Goal: Information Seeking & Learning: Check status

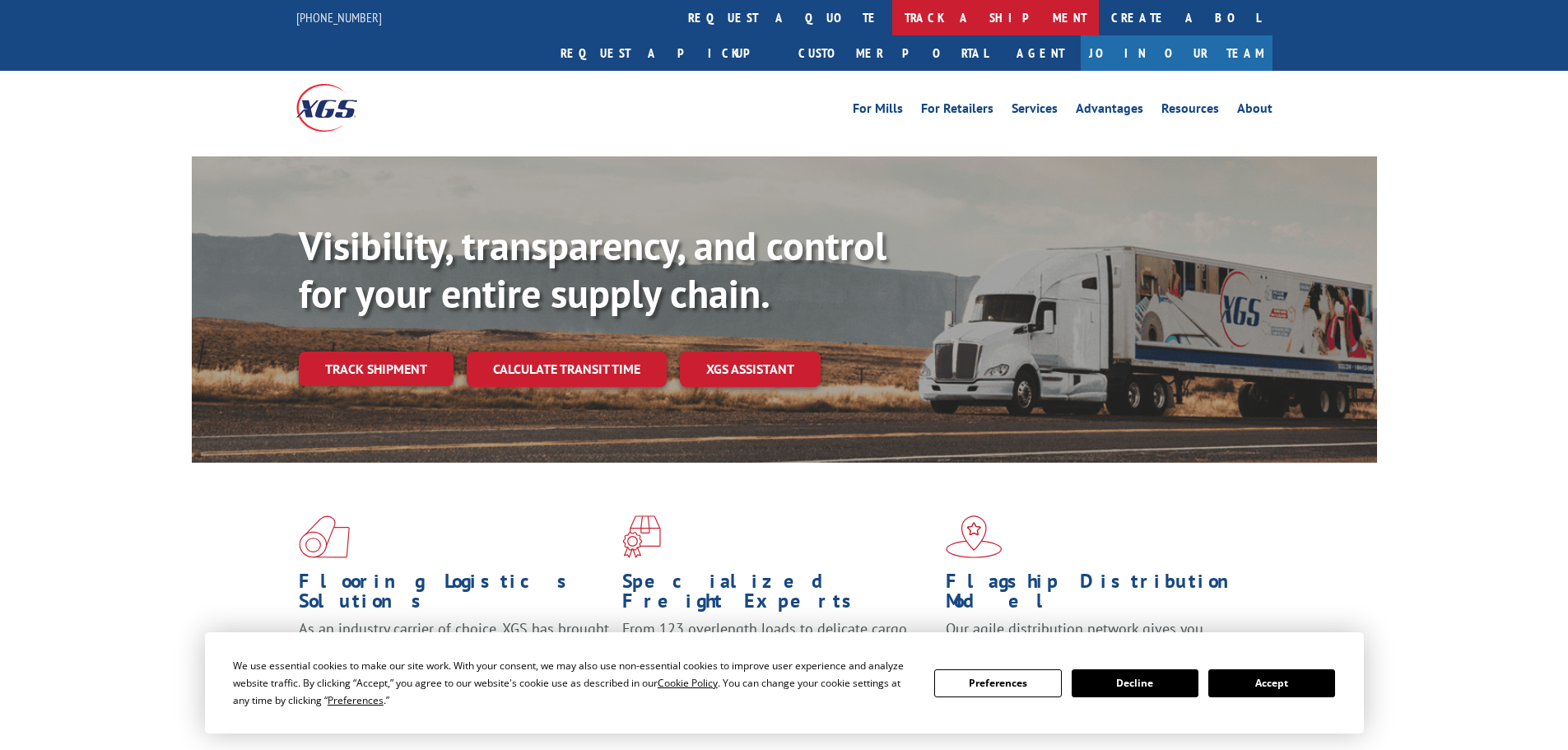
click at [892, 15] on link "track a shipment" at bounding box center [995, 17] width 206 height 35
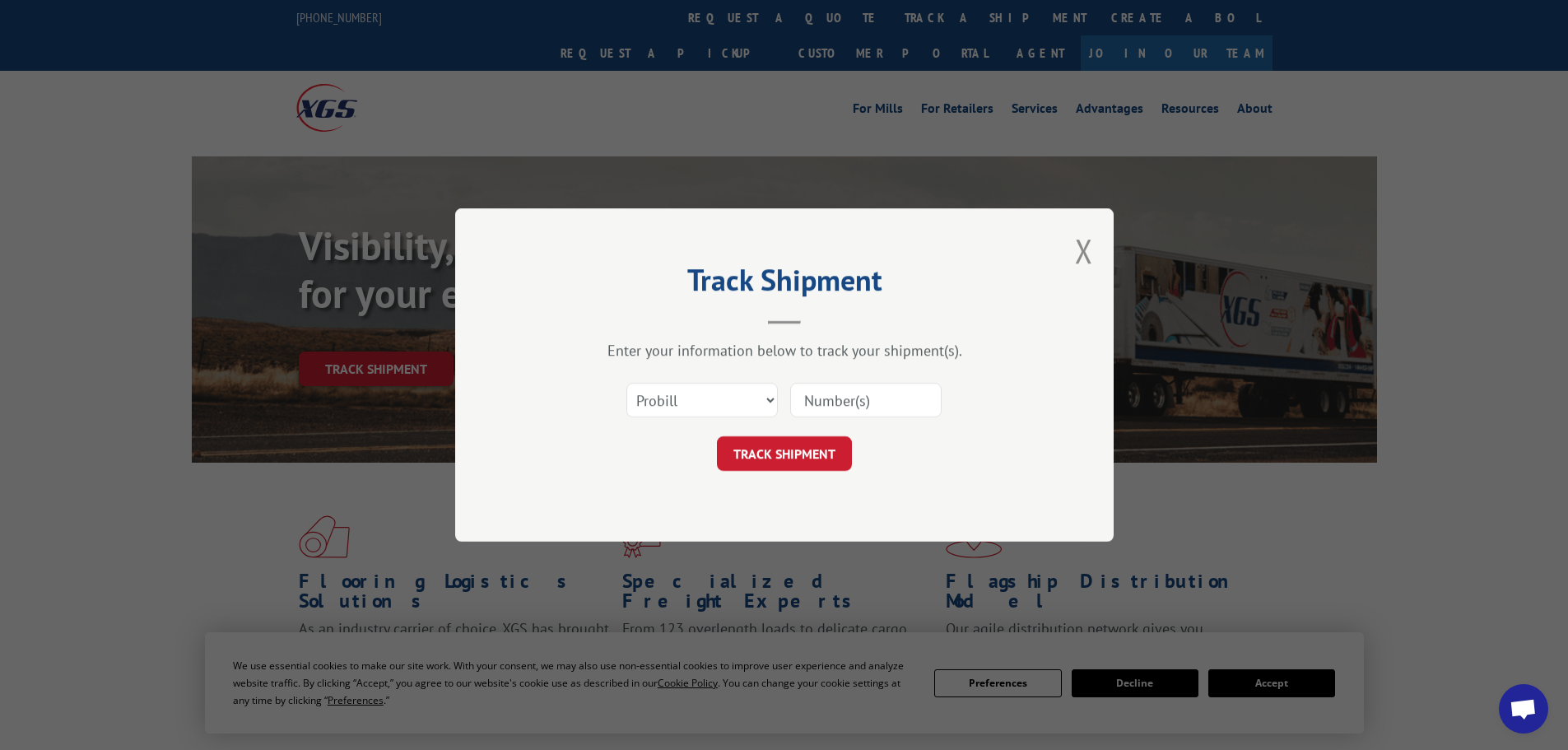
click at [874, 400] on input at bounding box center [866, 399] width 151 height 34
paste input "17229947"
type input "17229947"
click at [717, 436] on button "TRACK SHIPMENT" at bounding box center [784, 454] width 135 height 34
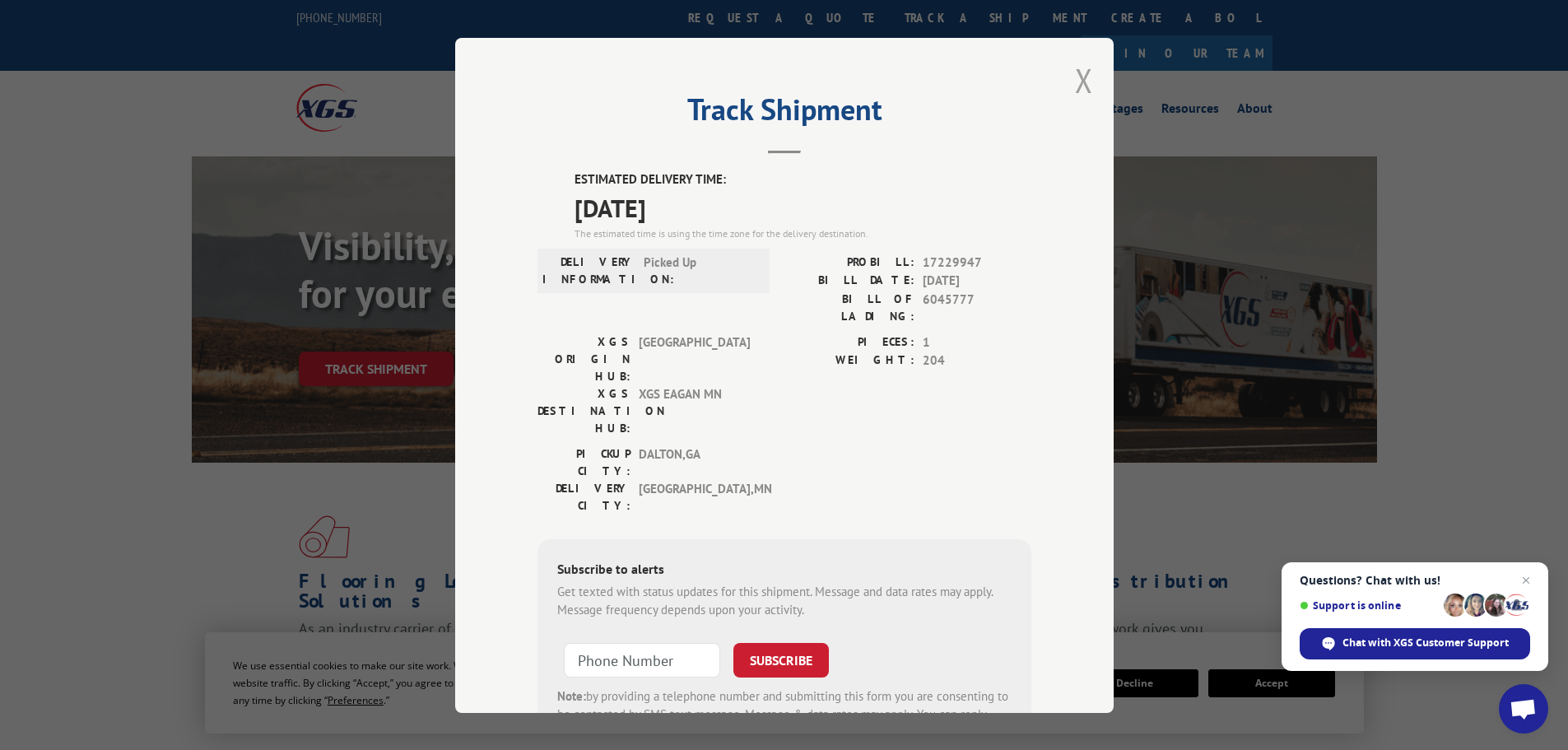
click at [1075, 78] on button "Close modal" at bounding box center [1083, 80] width 18 height 44
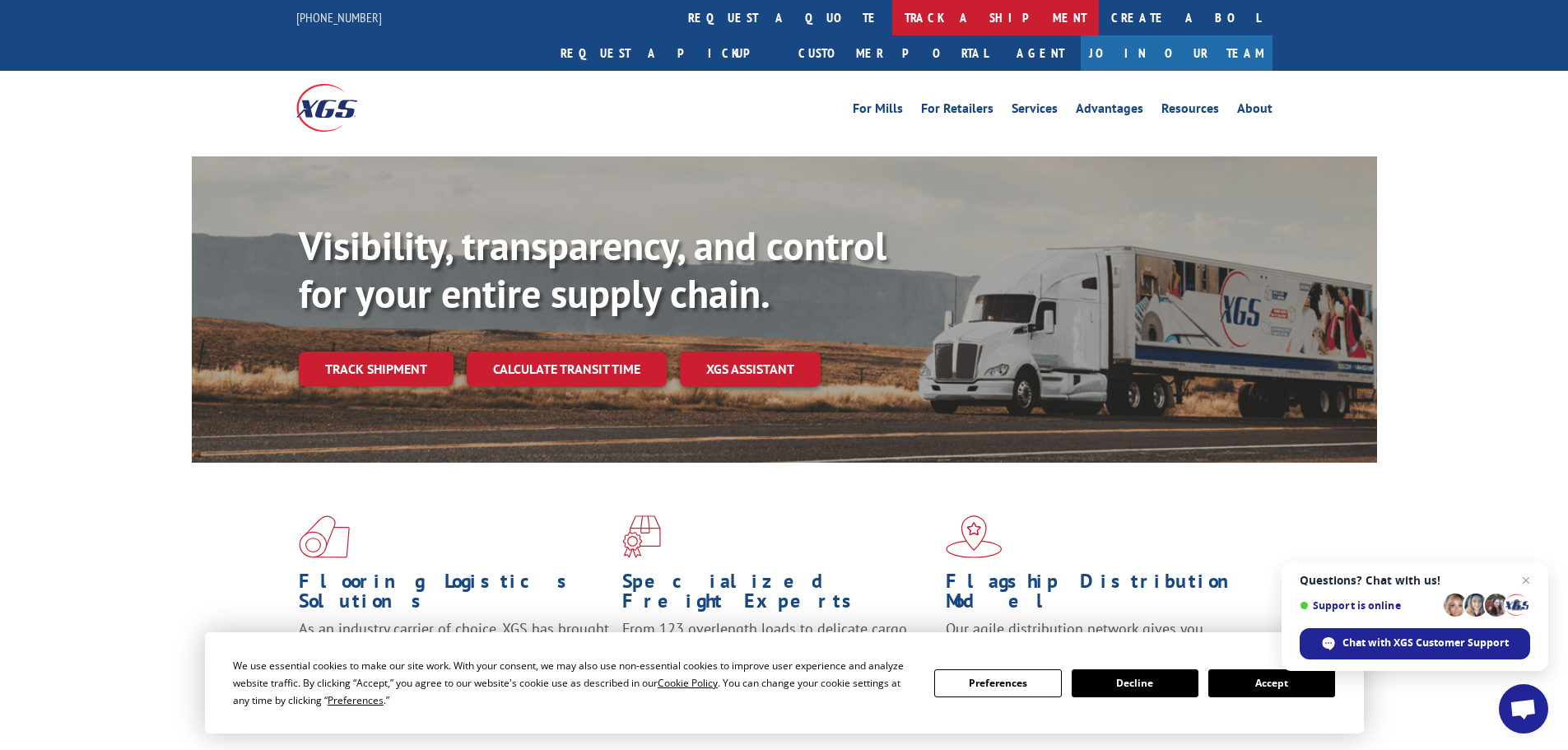
click at [892, 17] on link "track a shipment" at bounding box center [995, 17] width 206 height 35
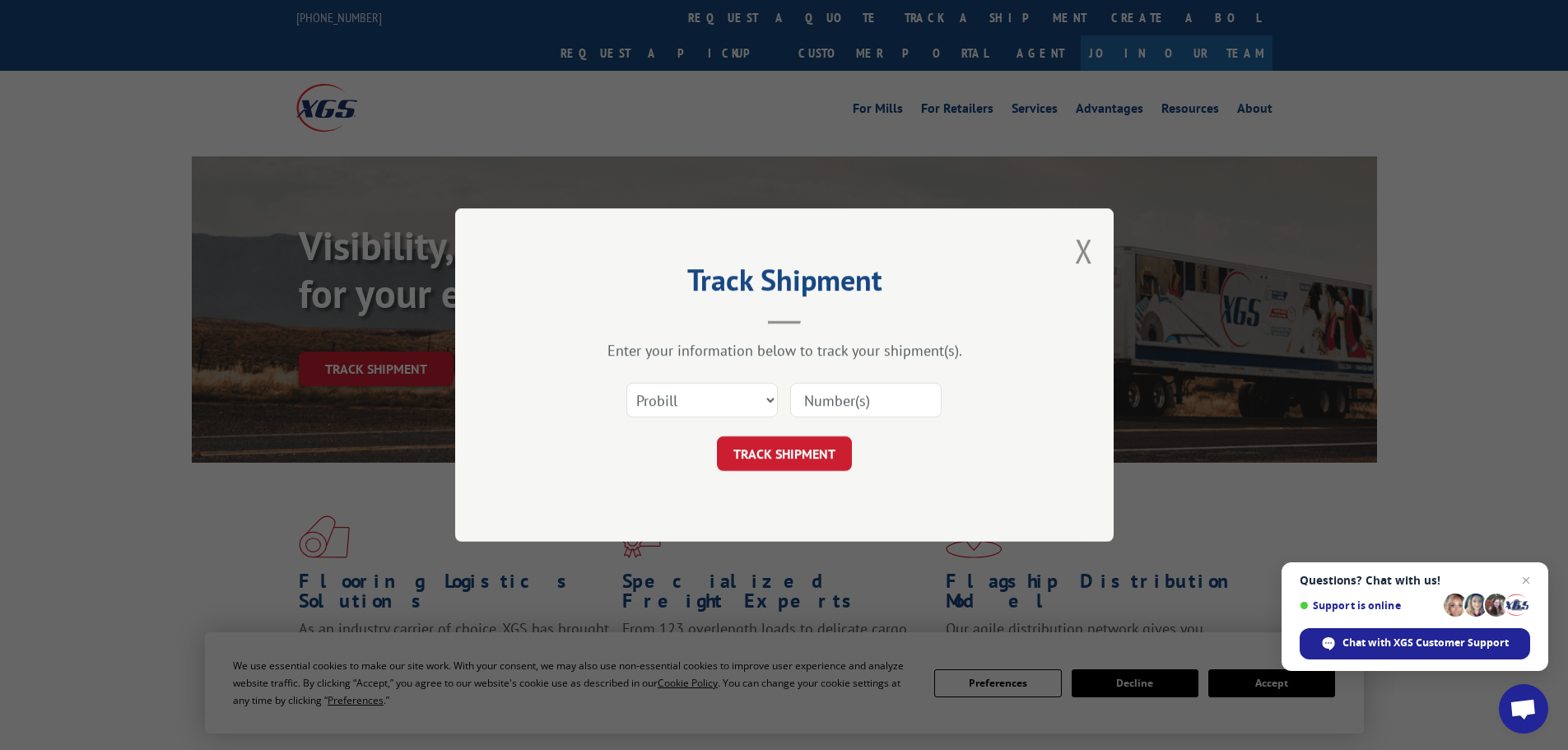
click at [830, 409] on input at bounding box center [866, 399] width 151 height 34
paste input "PO #42432188"
type input "PO #42432188"
click at [888, 401] on input "PO #42432188" at bounding box center [866, 399] width 151 height 34
drag, startPoint x: 912, startPoint y: 402, endPoint x: 701, endPoint y: 390, distance: 211.3
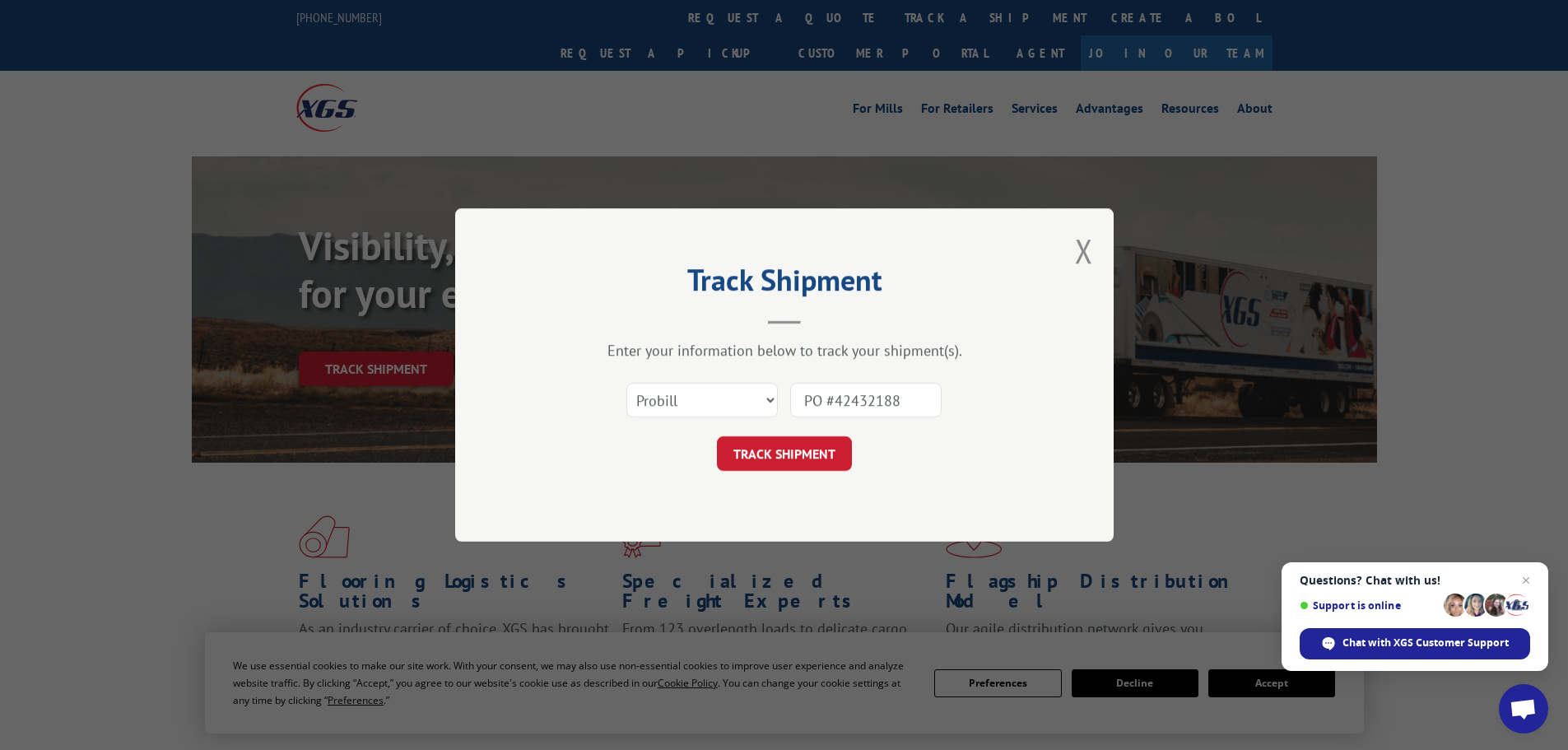
click at [709, 392] on div "Select category... Probill BOL PO PO #42432188" at bounding box center [784, 399] width 494 height 54
click at [862, 393] on input at bounding box center [866, 399] width 151 height 34
paste input "17229947"
type input "17229947"
click at [784, 453] on button "TRACK SHIPMENT" at bounding box center [784, 454] width 135 height 34
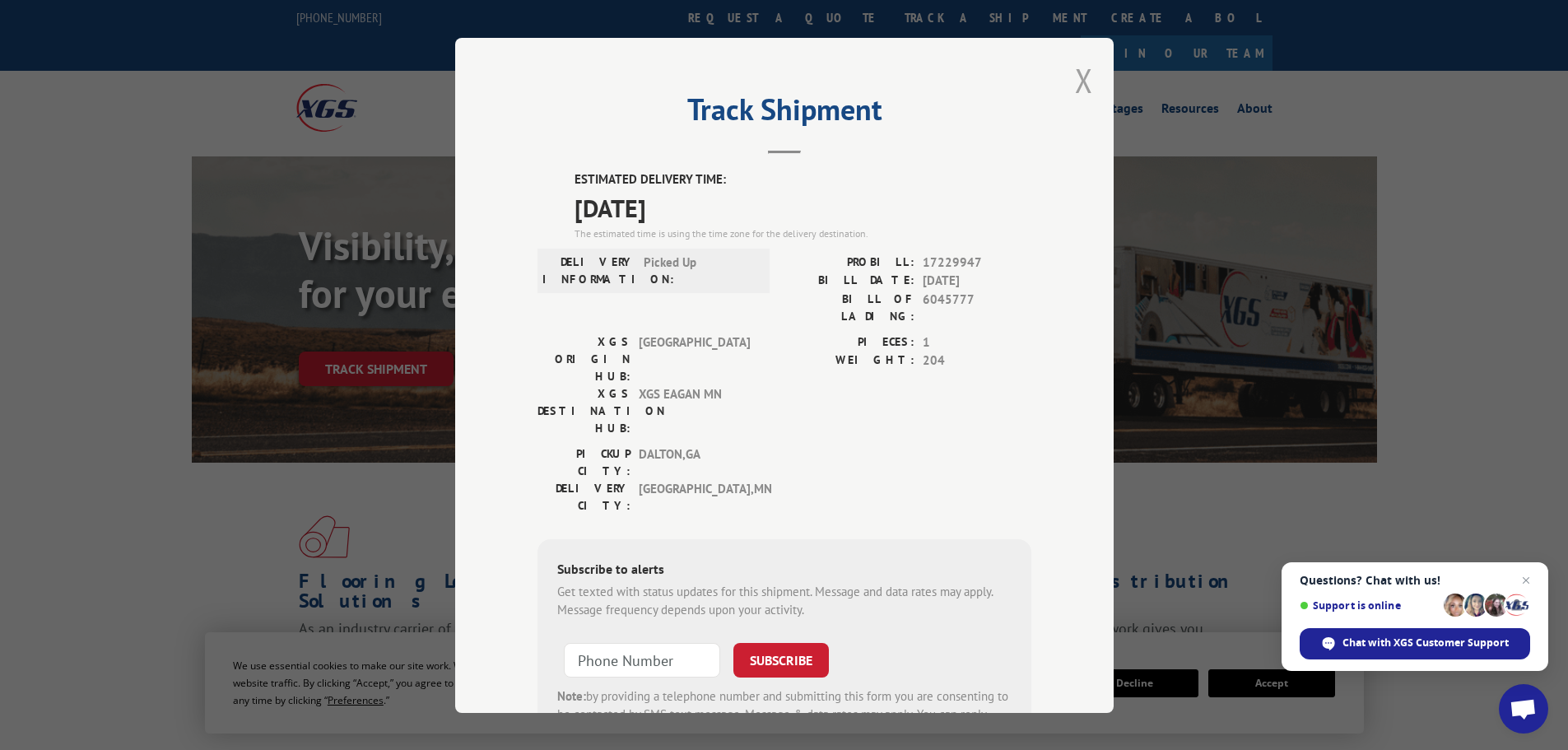
click at [1083, 82] on button "Close modal" at bounding box center [1083, 80] width 18 height 44
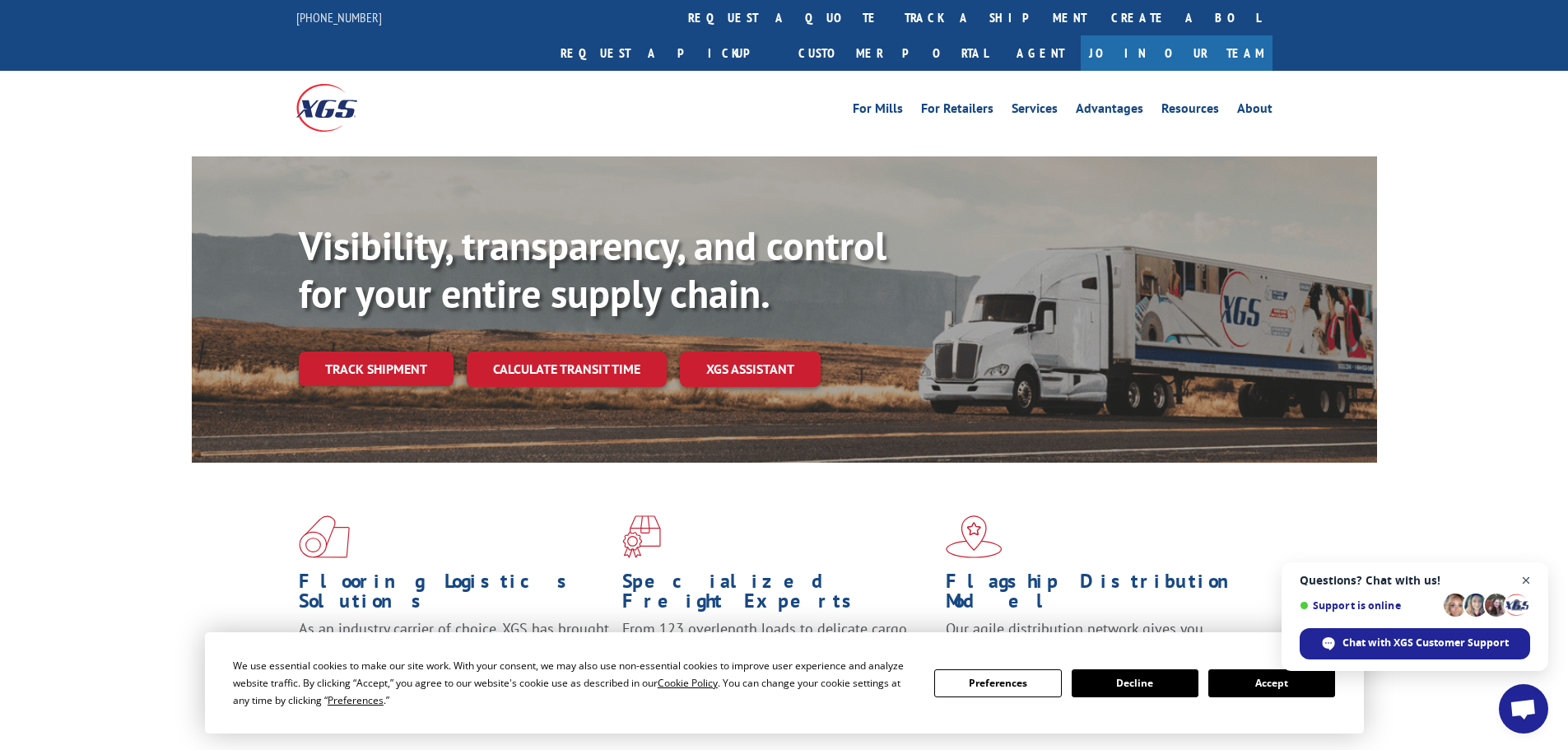
click at [1529, 580] on span "Close chat" at bounding box center [1526, 581] width 21 height 21
